Goal: Task Accomplishment & Management: Manage account settings

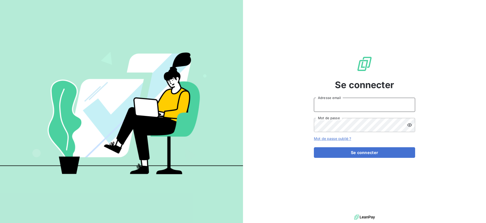
click at [366, 104] on input "Adresse email" at bounding box center [364, 105] width 101 height 14
type input "admin@worklib"
click at [314, 147] on button "Se connecter" at bounding box center [364, 152] width 101 height 11
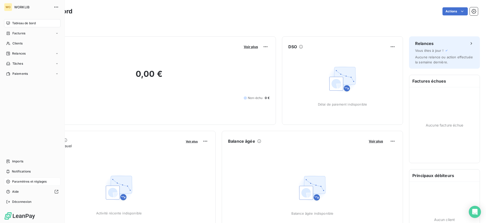
click at [45, 182] on span "Paramètres et réglages" at bounding box center [29, 182] width 34 height 5
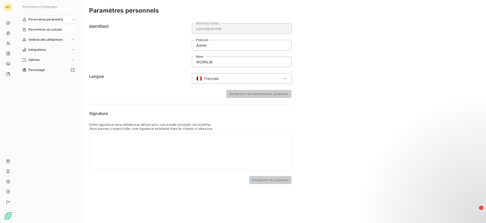
click at [47, 32] on span "Paramètres du compte" at bounding box center [45, 29] width 34 height 5
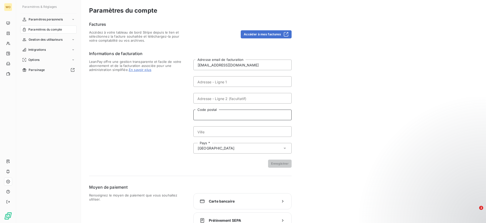
click at [212, 117] on input "Code postal" at bounding box center [242, 115] width 98 height 11
paste input "75003 [GEOGRAPHIC_DATA]"
click at [219, 115] on input "75003 [GEOGRAPHIC_DATA]" at bounding box center [242, 115] width 98 height 11
type input "75003"
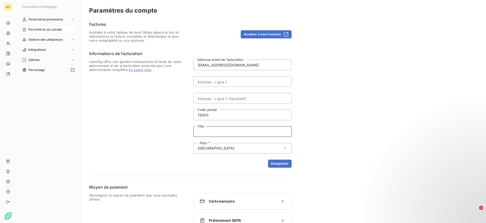
click at [209, 128] on input "Ville" at bounding box center [242, 131] width 98 height 11
paste input "[GEOGRAPHIC_DATA]"
type input "[GEOGRAPHIC_DATA]"
click at [205, 82] on input "Adresse - Ligne 1" at bounding box center [242, 81] width 98 height 11
paste input "[STREET_ADDRESS]"
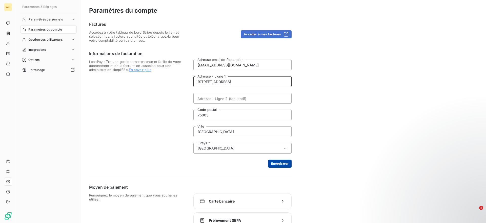
type input "[STREET_ADDRESS]"
click at [278, 167] on button "Enregistrer" at bounding box center [280, 164] width 24 height 8
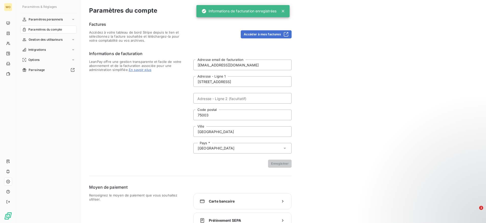
scroll to position [12, 0]
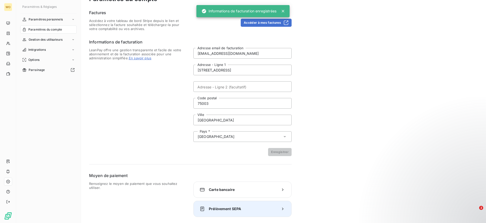
click at [215, 213] on div "Prélèvement SEPA" at bounding box center [242, 209] width 98 height 16
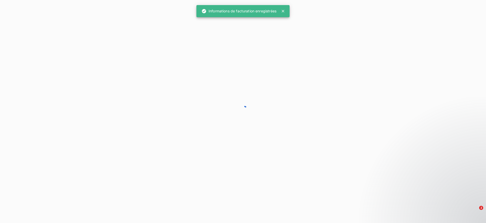
scroll to position [0, 0]
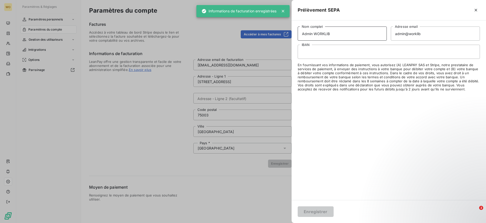
click at [306, 37] on input "Admin WORKLIB" at bounding box center [341, 34] width 89 height 14
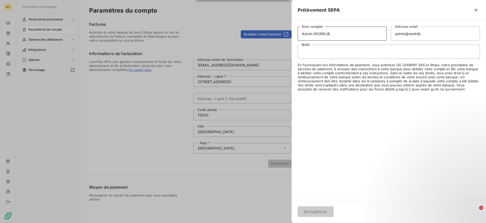
click at [306, 36] on input "Admin WORKLIB" at bounding box center [341, 34] width 89 height 14
click at [308, 32] on input "Admin WORKLIB" at bounding box center [341, 34] width 89 height 14
type input "WORKLIB"
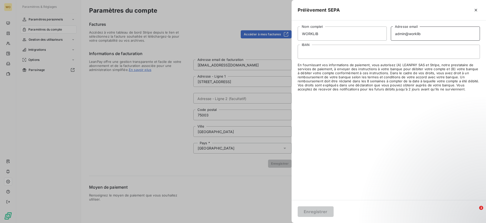
click at [423, 36] on input "admin@worklib" at bounding box center [434, 34] width 89 height 14
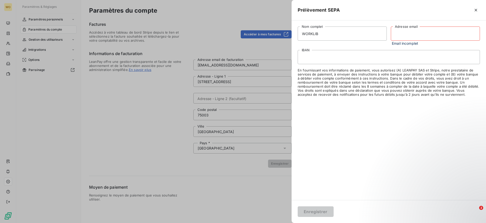
paste input "[EMAIL_ADDRESS][DOMAIN_NAME]"
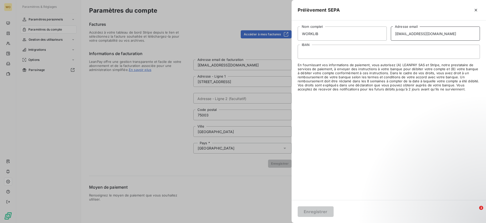
type input "[EMAIL_ADDRESS][DOMAIN_NAME]"
click at [315, 211] on button "Enregistrer" at bounding box center [315, 212] width 36 height 11
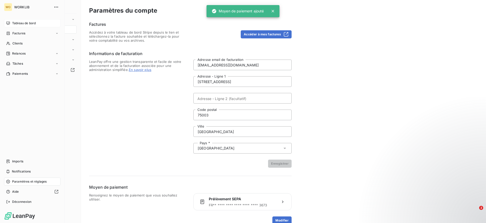
click at [16, 20] on div "Tableau de bord" at bounding box center [32, 23] width 56 height 8
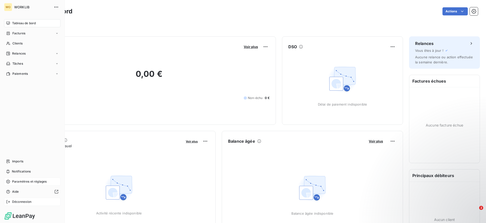
click at [37, 204] on div "Déconnexion" at bounding box center [32, 202] width 56 height 8
